Goal: Navigation & Orientation: Understand site structure

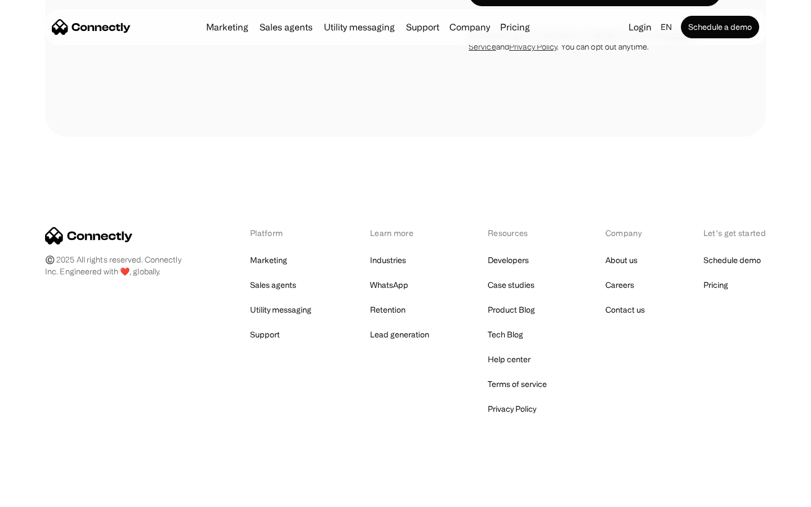
scroll to position [763, 0]
